Goal: Task Accomplishment & Management: Manage account settings

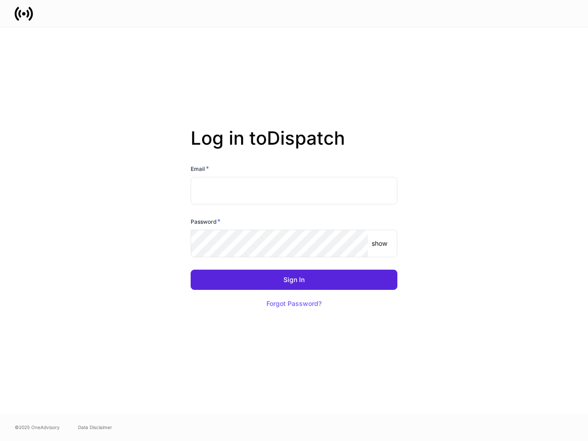
click at [294, 220] on div "Password *" at bounding box center [294, 223] width 207 height 13
click at [294, 191] on input "text" at bounding box center [294, 191] width 207 height 28
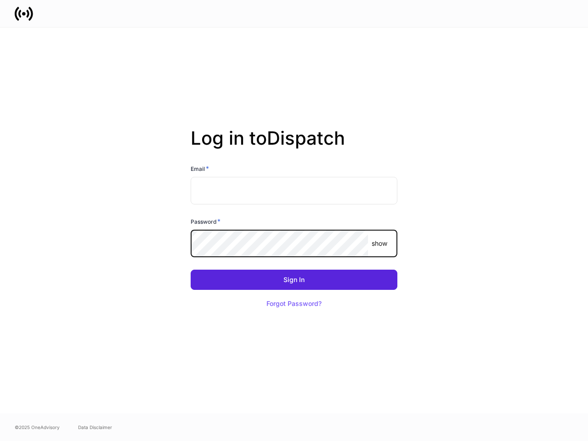
click at [379, 243] on p "show" at bounding box center [379, 243] width 16 height 9
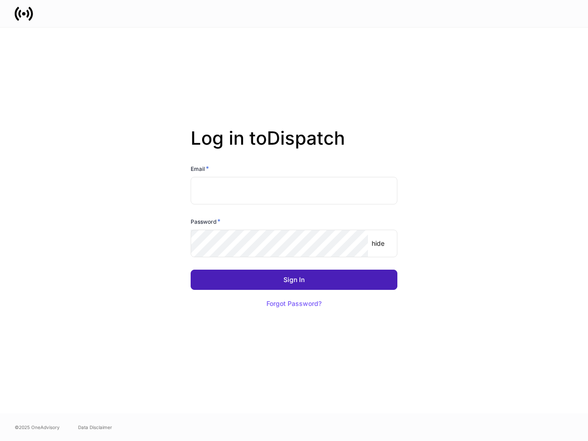
click at [294, 280] on div "Sign In" at bounding box center [293, 279] width 21 height 6
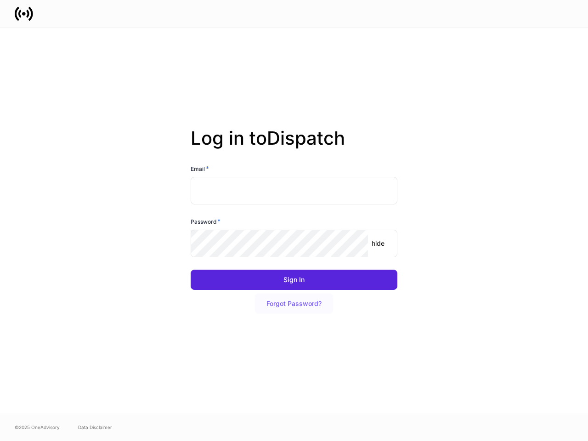
click at [294, 303] on button "Forgot Password?" at bounding box center [294, 303] width 78 height 20
